Goal: Use online tool/utility: Utilize a website feature to perform a specific function

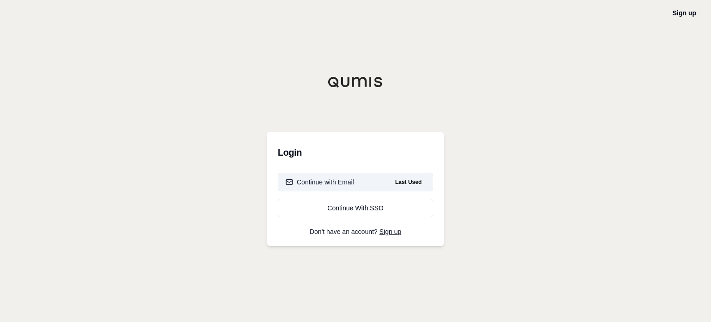
click at [376, 179] on button "Continue with Email Last Used" at bounding box center [355, 182] width 155 height 19
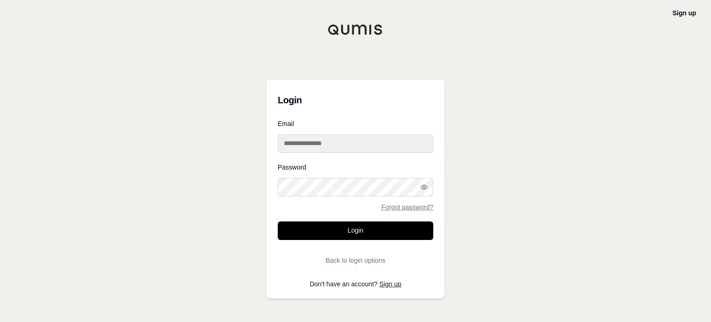
type input "**********"
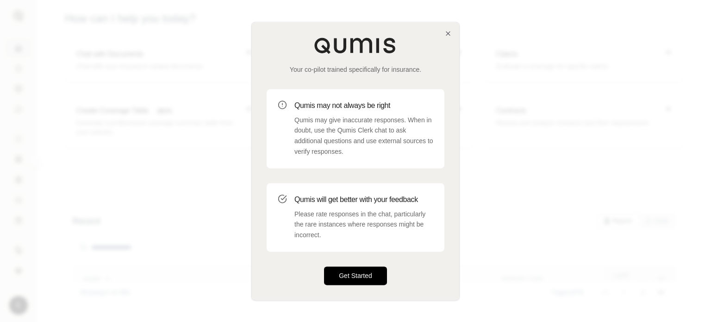
click at [367, 269] on button "Get Started" at bounding box center [355, 275] width 63 height 19
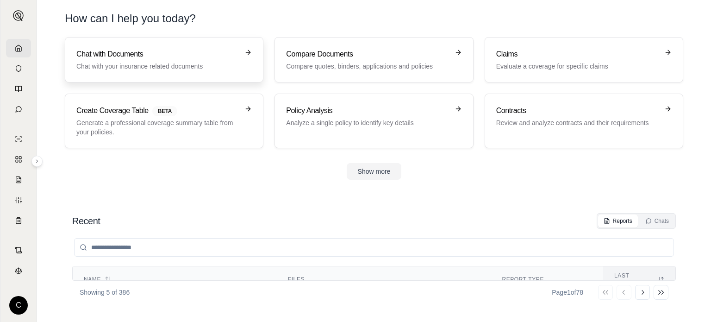
click at [149, 68] on p "Chat with your insurance related documents" at bounding box center [157, 66] width 162 height 9
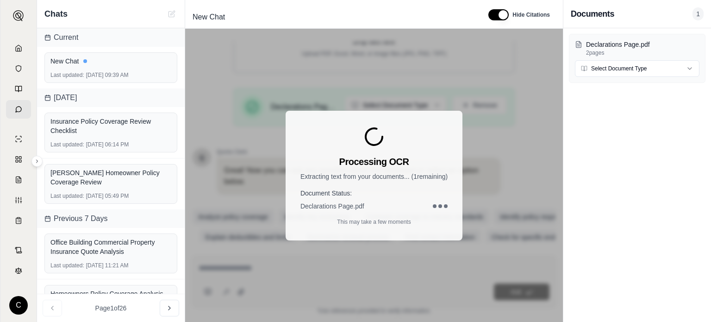
scroll to position [176, 0]
click at [618, 217] on div "Declarations Page.pdf 2 pages Select Document Type" at bounding box center [637, 174] width 148 height 293
click at [668, 66] on html "C Chats Current New Chat Last updated: [DATE] 09:39 AM [DATE] Insurance Policy …" at bounding box center [355, 161] width 711 height 322
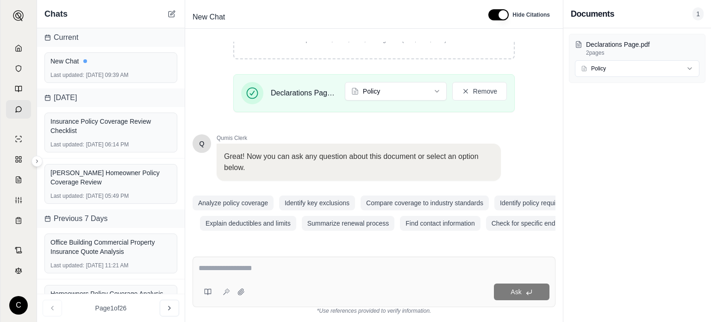
scroll to position [194, 0]
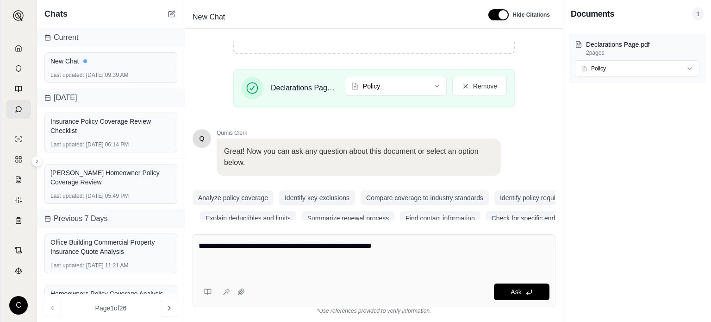
paste textarea "**********"
type textarea "**********"
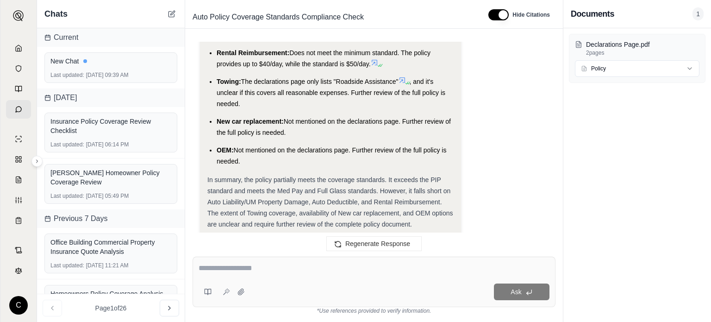
scroll to position [1252, 0]
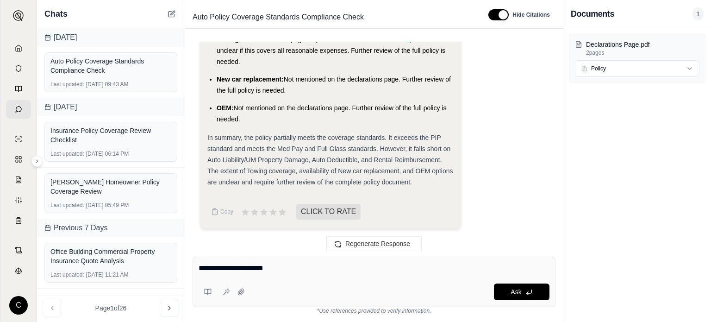
type textarea "**********"
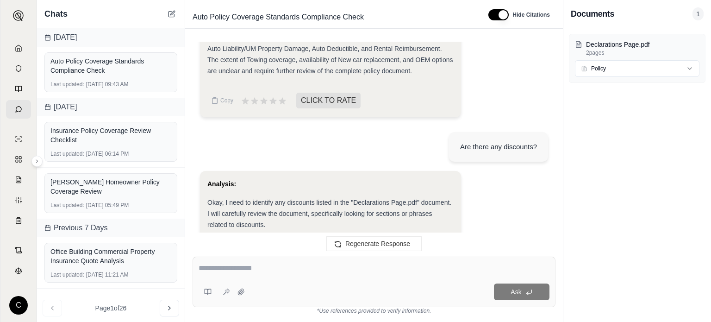
scroll to position [1224, 0]
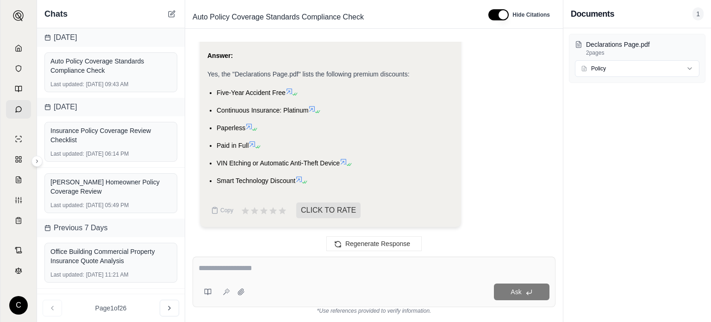
click at [263, 146] on li "Paid in Full" at bounding box center [335, 145] width 237 height 11
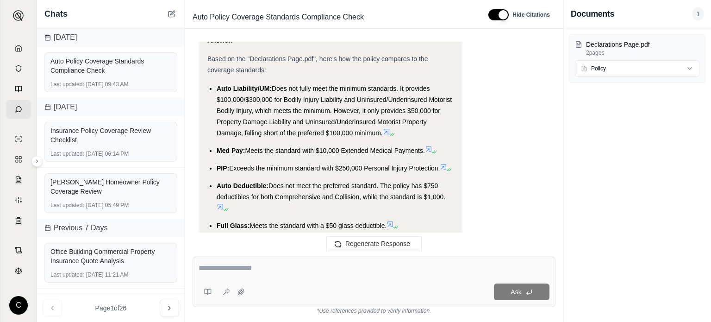
scroll to position [992, 0]
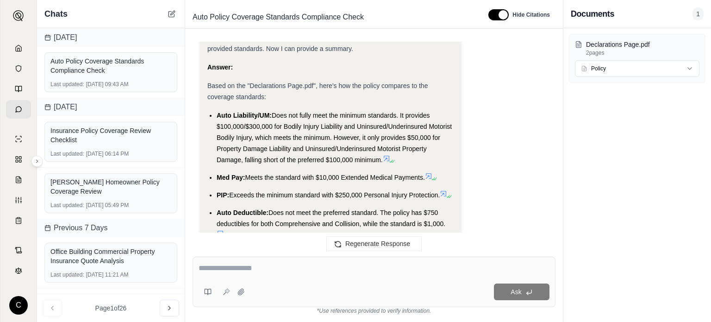
drag, startPoint x: 247, startPoint y: 147, endPoint x: 217, endPoint y: 103, distance: 53.3
click at [217, 110] on ul "Auto Liability/UM: Does not fully meet the minimum standards. It provides $100,…" at bounding box center [330, 247] width 246 height 274
copy ul "Auto Liability/UM: Does not fully meet the minimum standards. It provides $100,…"
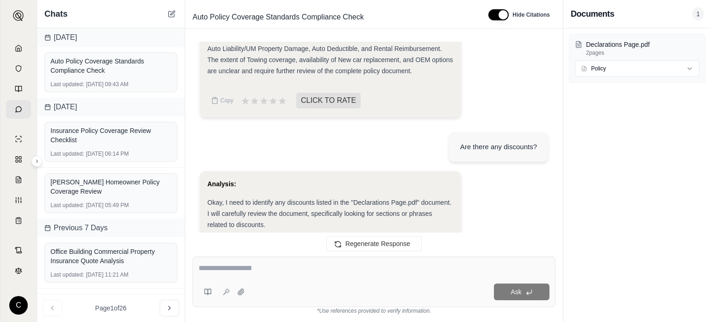
scroll to position [1733, 0]
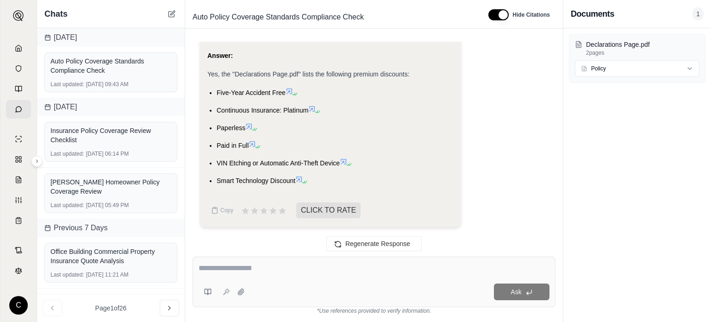
drag, startPoint x: 333, startPoint y: 184, endPoint x: 214, endPoint y: 88, distance: 152.3
click at [214, 88] on ul "Five-Year Accident Free Continuous Insurance: Platinum Paperless Paid in Full V…" at bounding box center [330, 136] width 246 height 99
copy ul "Five-Year Accident Free Continuous Insurance: Platinum Paperless Paid in Full V…"
